Goal: Transaction & Acquisition: Purchase product/service

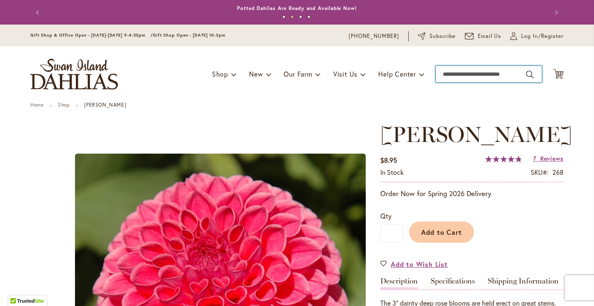
click at [455, 73] on input "Search" at bounding box center [489, 74] width 106 height 17
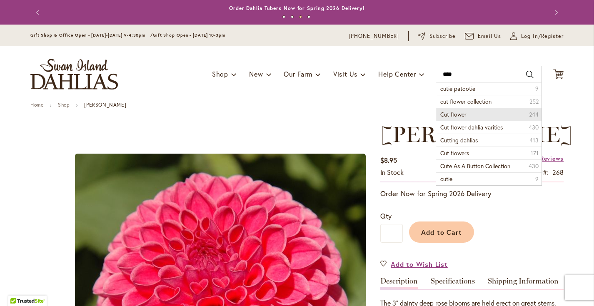
click at [460, 113] on span "Cut flower" at bounding box center [453, 114] width 26 height 8
type input "**********"
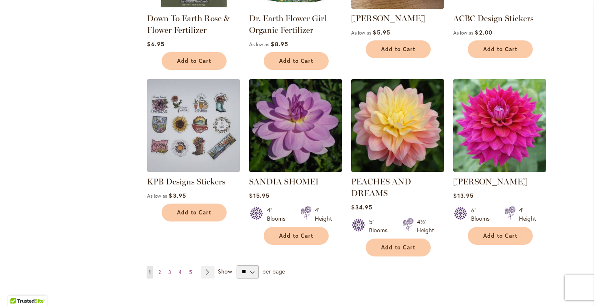
scroll to position [692, 0]
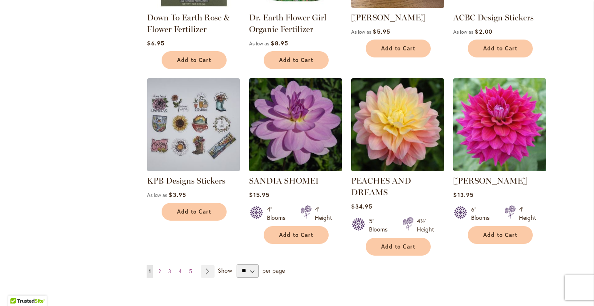
click at [291, 129] on img at bounding box center [296, 125] width 98 height 98
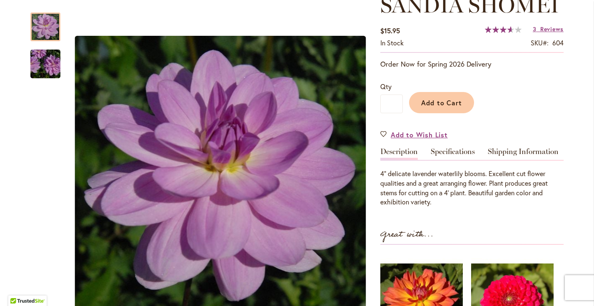
scroll to position [135, 0]
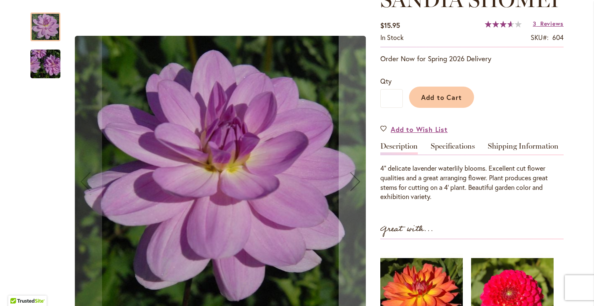
click at [45, 64] on img "SANDIA SHOMEI" at bounding box center [45, 64] width 60 height 40
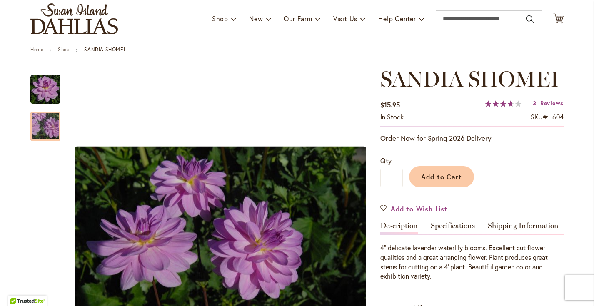
scroll to position [51, 0]
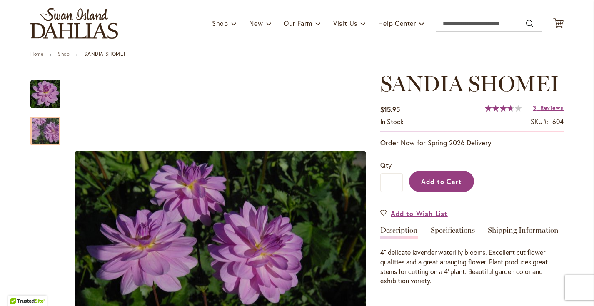
click at [454, 182] on span "Add to Cart" at bounding box center [441, 181] width 41 height 9
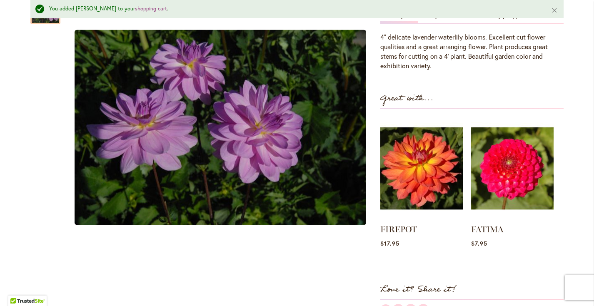
scroll to position [281, 0]
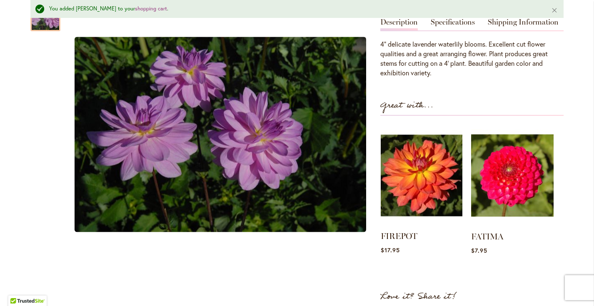
click at [433, 181] on img at bounding box center [422, 176] width 82 height 102
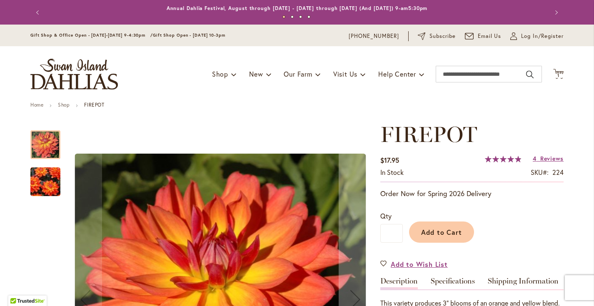
click at [45, 187] on img "FIREPOT" at bounding box center [45, 182] width 60 height 47
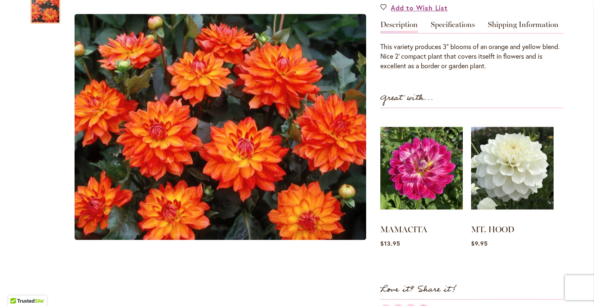
scroll to position [235, 0]
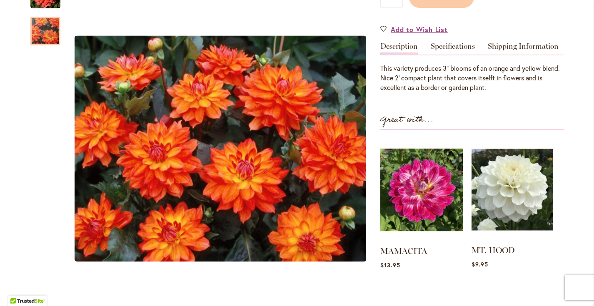
click at [514, 205] on img at bounding box center [513, 190] width 82 height 102
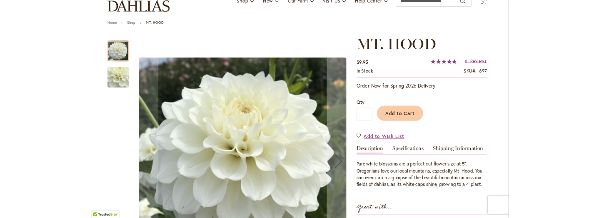
scroll to position [69, 0]
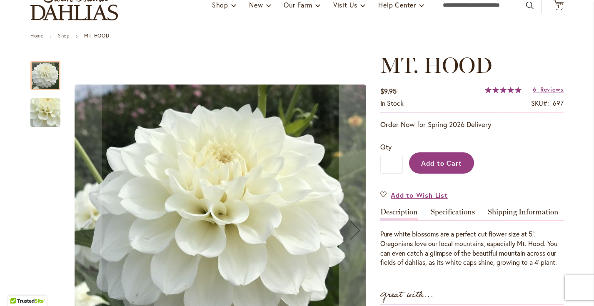
click at [453, 162] on span "Add to Cart" at bounding box center [441, 163] width 41 height 9
